Goal: Task Accomplishment & Management: Complete application form

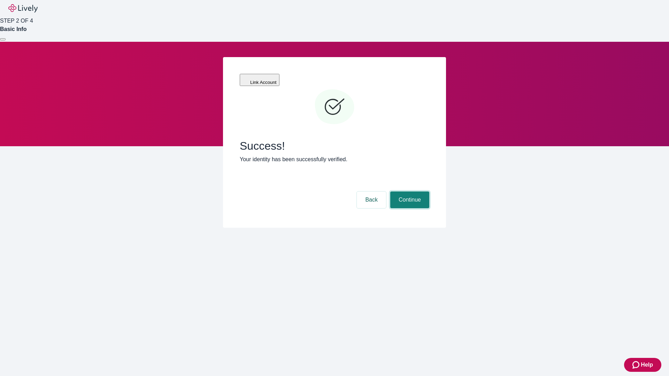
click at [409, 192] on button "Continue" at bounding box center [409, 200] width 39 height 17
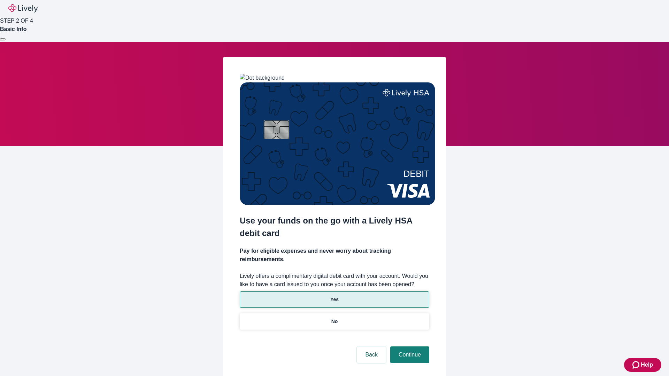
click at [334, 296] on p "Yes" at bounding box center [334, 299] width 8 height 7
click at [409, 347] on button "Continue" at bounding box center [409, 355] width 39 height 17
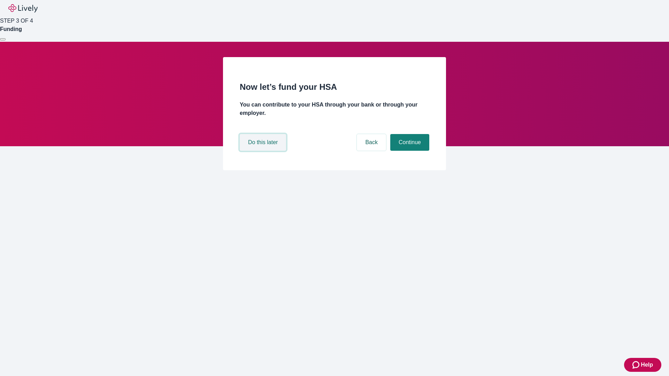
click at [264, 151] on button "Do this later" at bounding box center [263, 142] width 46 height 17
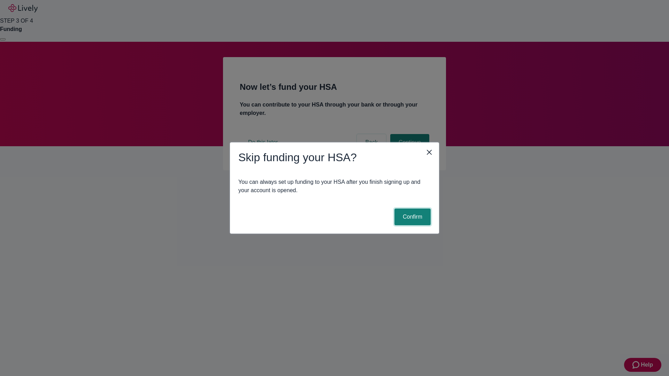
click at [411, 217] on button "Confirm" at bounding box center [412, 217] width 36 height 17
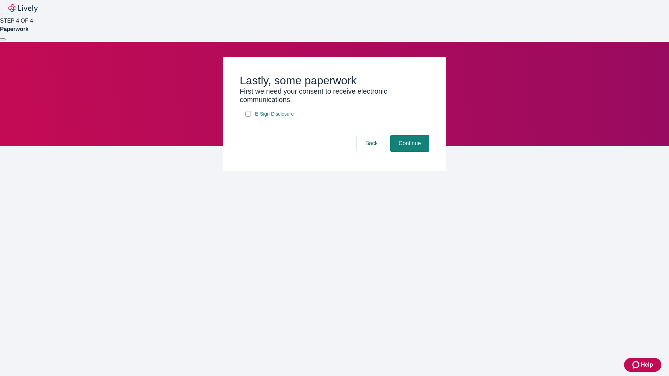
click at [248, 117] on input "E-Sign Disclosure" at bounding box center [248, 114] width 6 height 6
checkbox input "true"
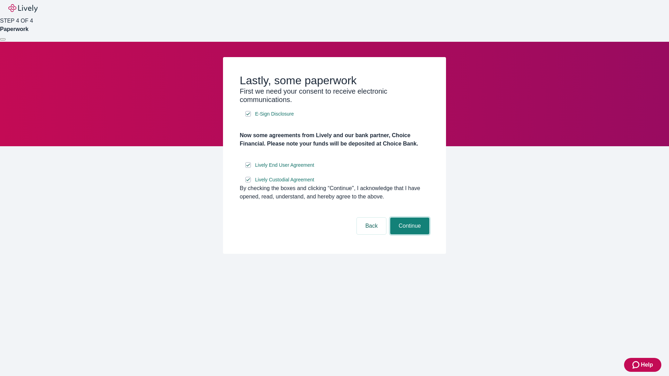
click at [409, 234] on button "Continue" at bounding box center [409, 226] width 39 height 17
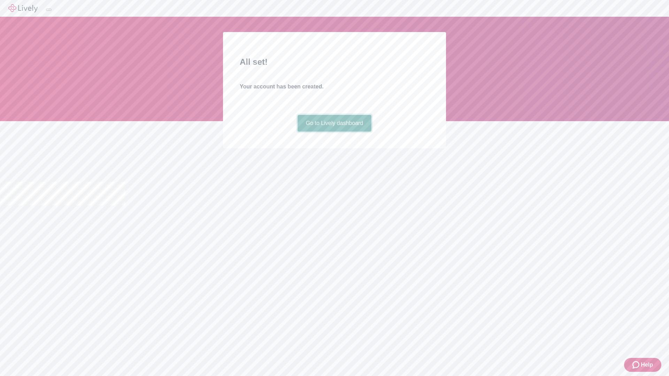
click at [334, 132] on link "Go to Lively dashboard" at bounding box center [334, 123] width 74 height 17
